Goal: Information Seeking & Learning: Check status

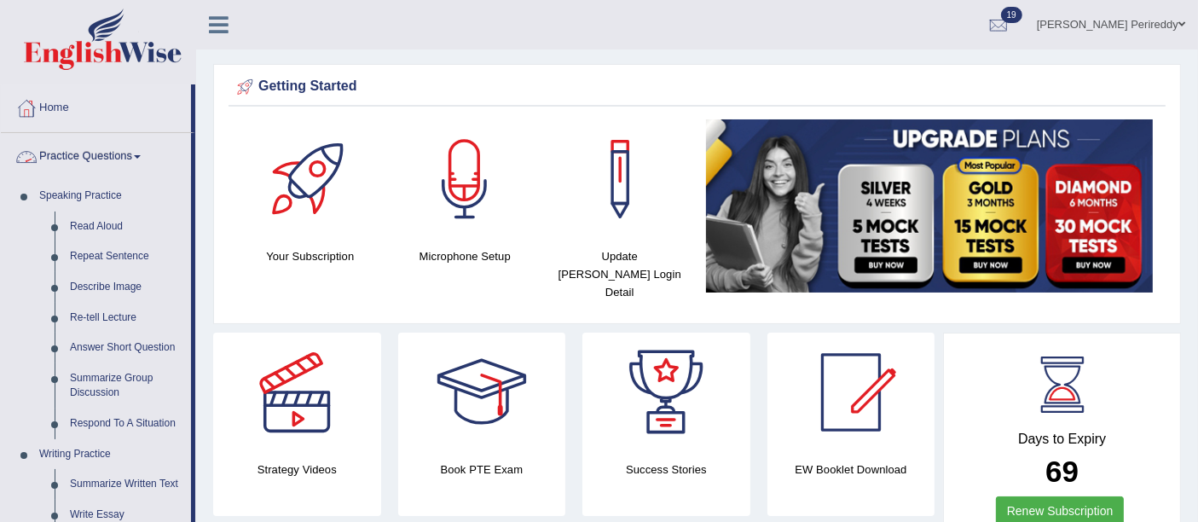
click at [75, 145] on link "Practice Questions" at bounding box center [96, 154] width 190 height 43
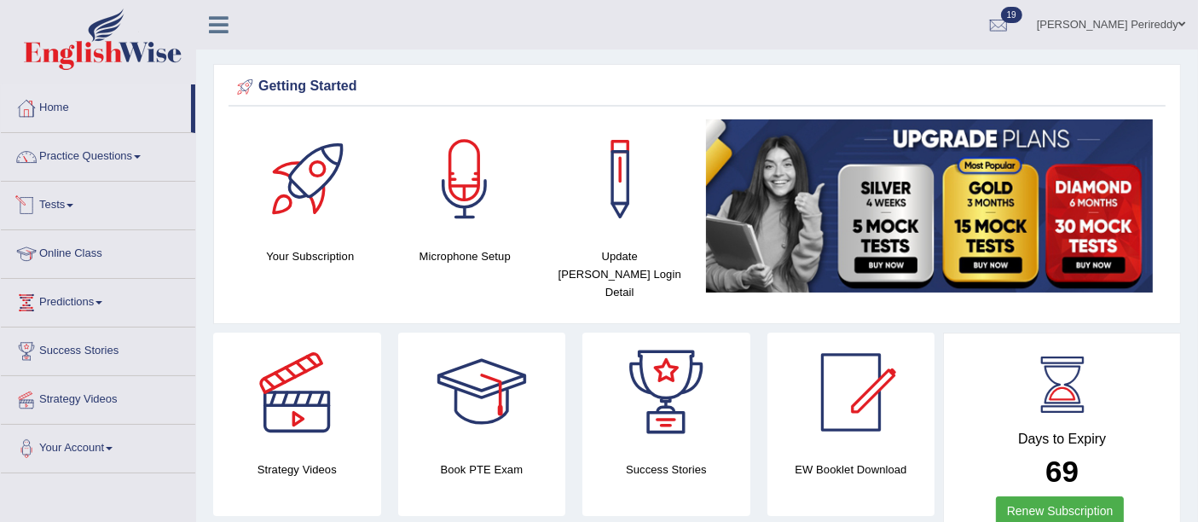
click at [82, 205] on link "Tests" at bounding box center [98, 203] width 194 height 43
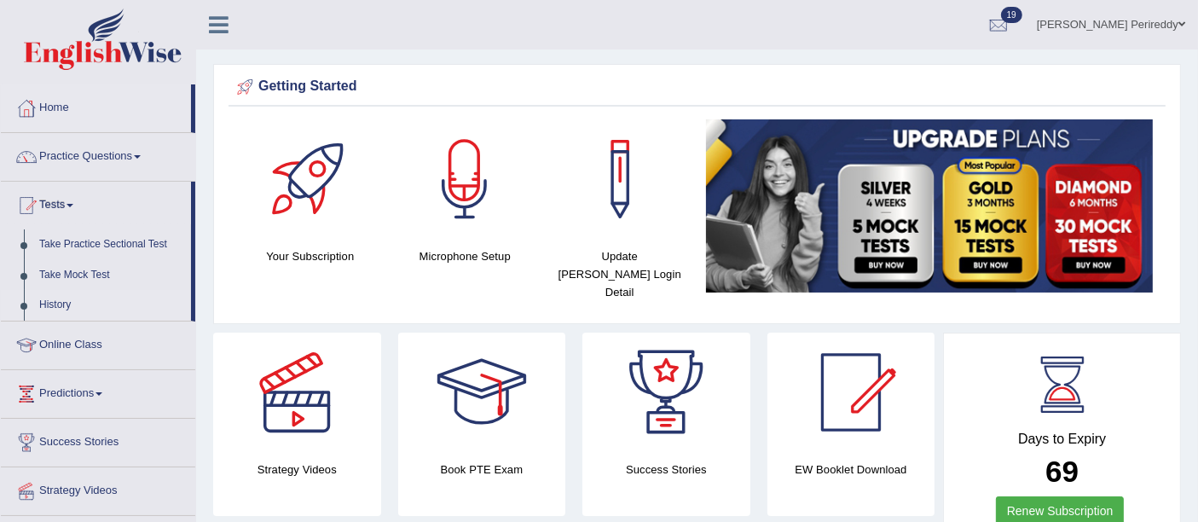
click at [78, 292] on link "History" at bounding box center [111, 305] width 159 height 31
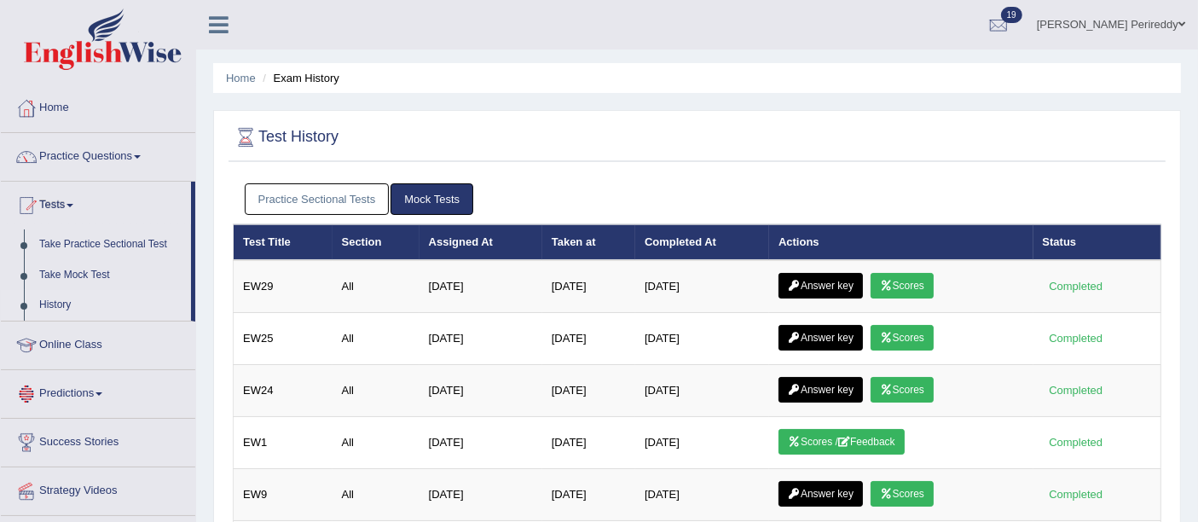
click at [277, 197] on link "Practice Sectional Tests" at bounding box center [317, 199] width 145 height 32
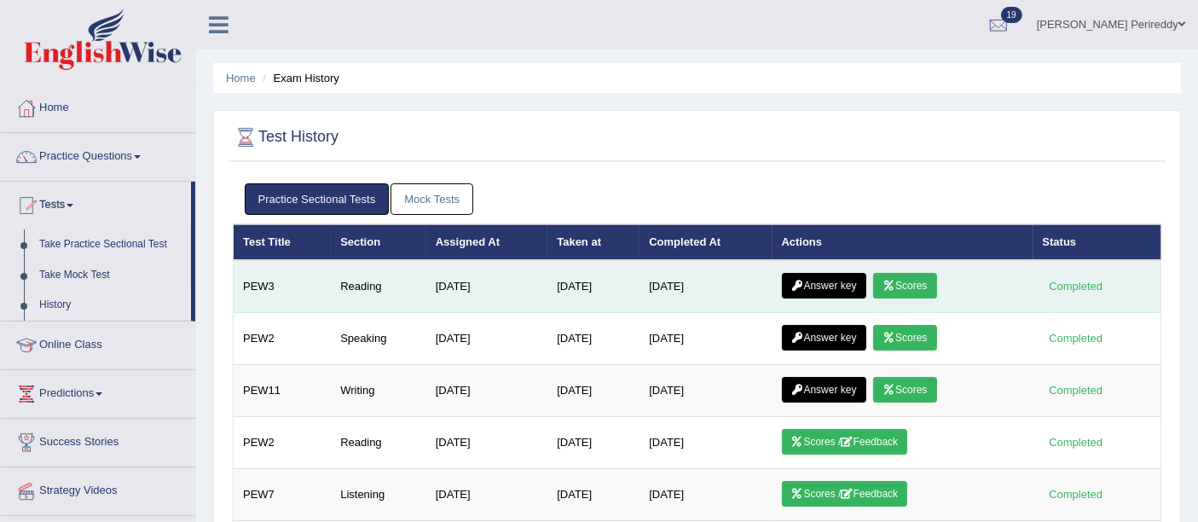
click at [838, 279] on link "Answer key" at bounding box center [824, 286] width 84 height 26
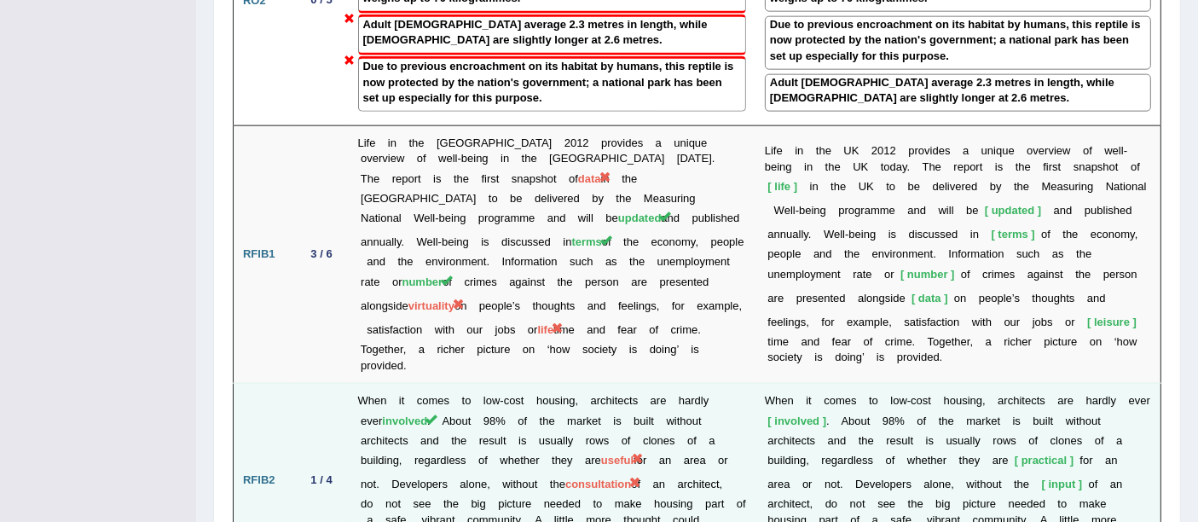
scroll to position [2241, 0]
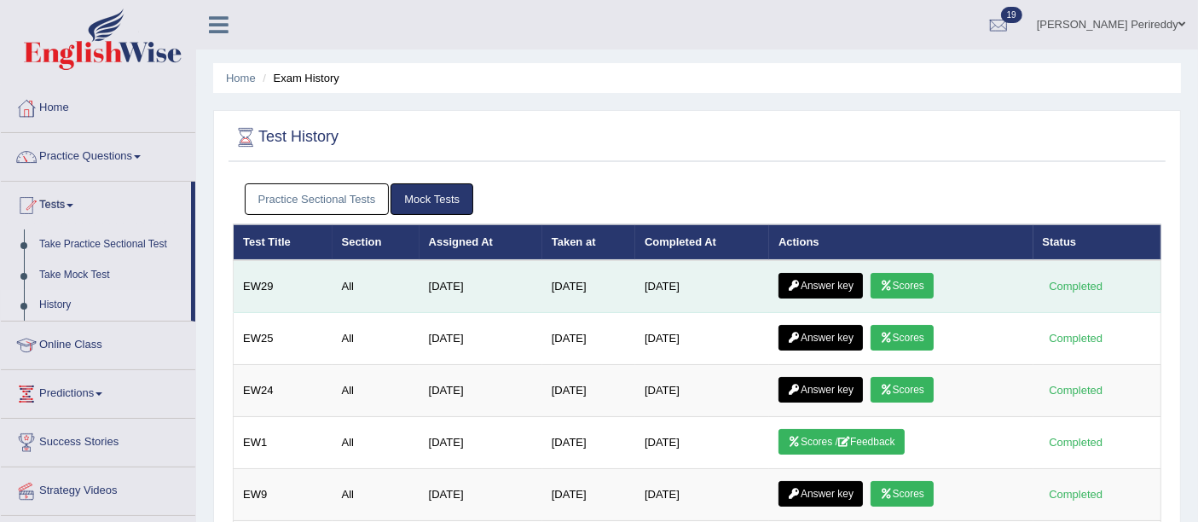
click at [893, 286] on icon at bounding box center [886, 285] width 13 height 10
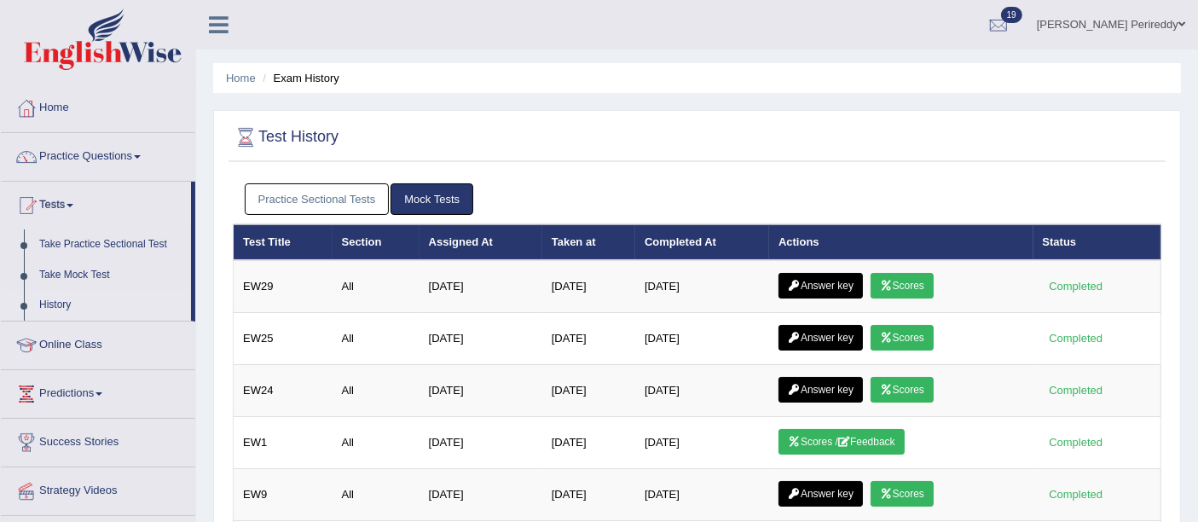
click at [336, 190] on link "Practice Sectional Tests" at bounding box center [317, 199] width 145 height 32
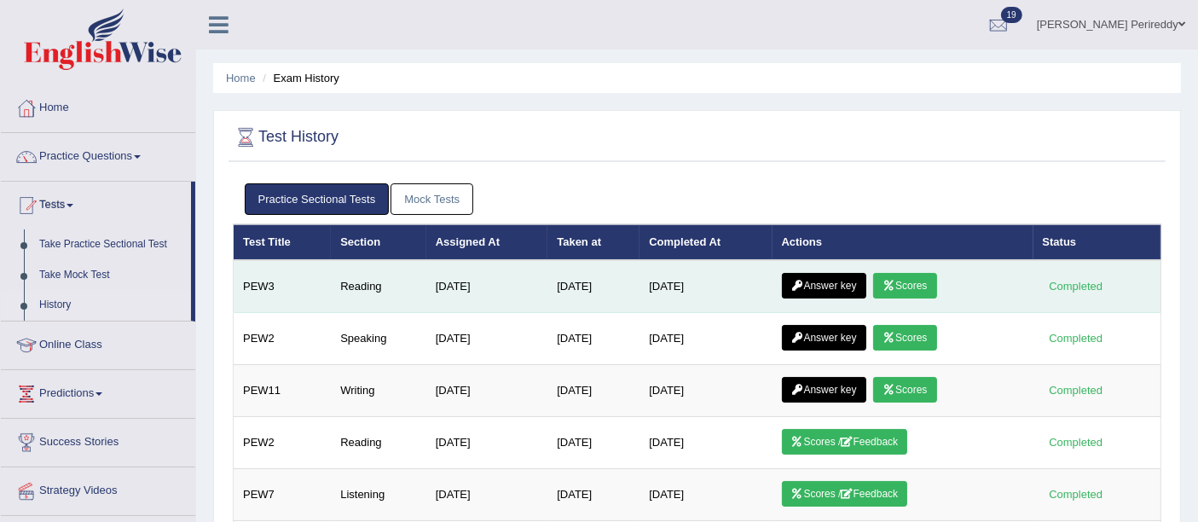
click at [895, 280] on icon at bounding box center [888, 285] width 13 height 10
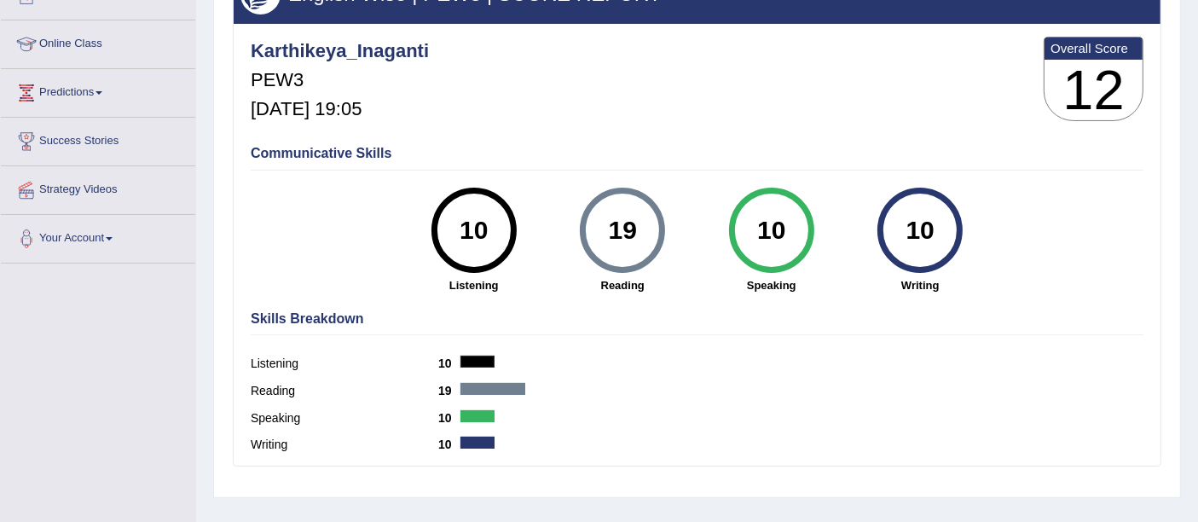
scroll to position [207, 0]
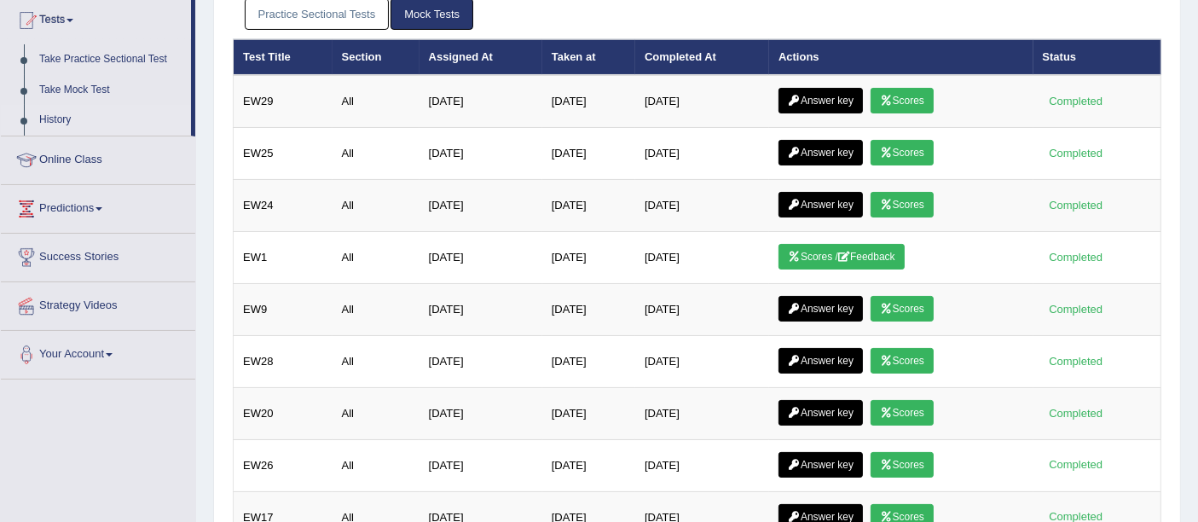
scroll to position [188, 0]
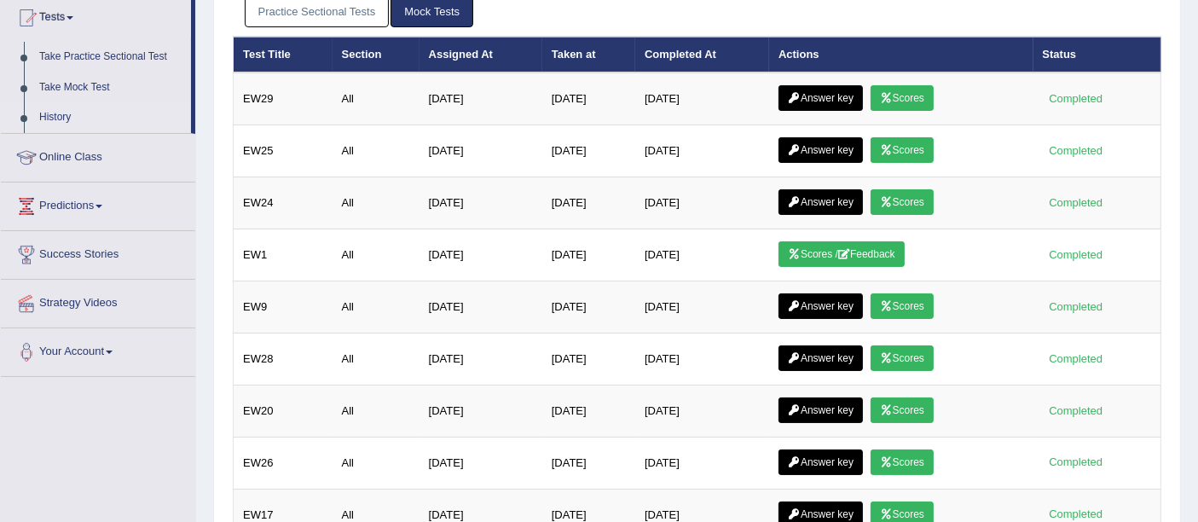
click at [306, 9] on link "Practice Sectional Tests" at bounding box center [317, 12] width 145 height 32
